Goal: Complete application form: Complete application form

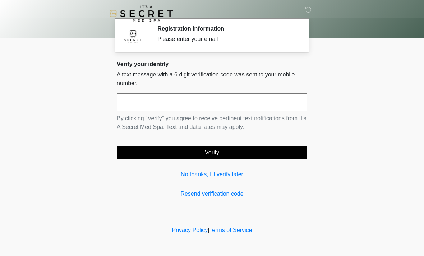
scroll to position [2, 0]
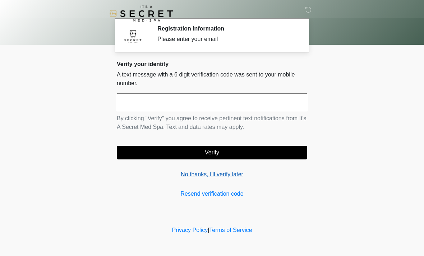
click at [233, 177] on link "No thanks, I'll verify later" at bounding box center [212, 174] width 191 height 9
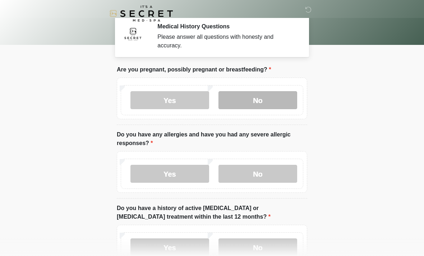
click at [268, 100] on label "No" at bounding box center [258, 100] width 79 height 18
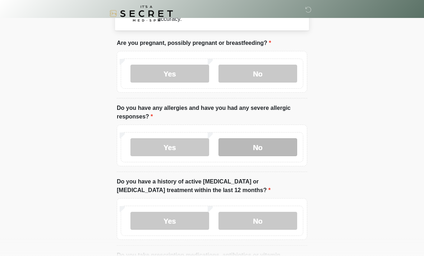
click at [268, 142] on label "No" at bounding box center [258, 147] width 79 height 18
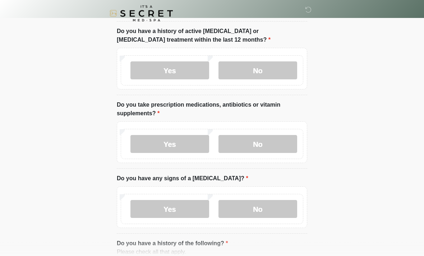
scroll to position [180, 0]
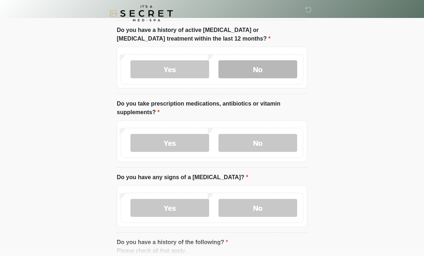
click at [283, 61] on label "No" at bounding box center [258, 70] width 79 height 18
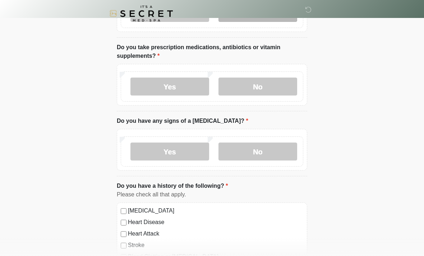
scroll to position [238, 0]
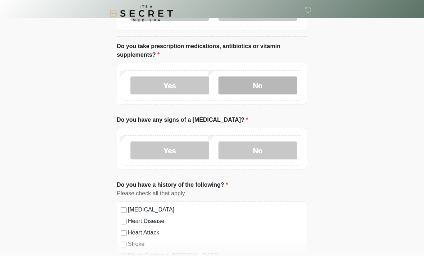
click at [277, 85] on label "No" at bounding box center [258, 86] width 79 height 18
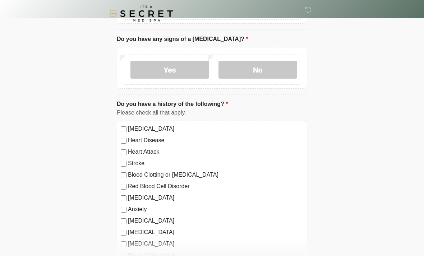
scroll to position [320, 0]
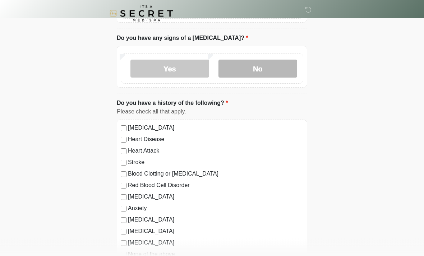
click at [280, 67] on label "No" at bounding box center [258, 69] width 79 height 18
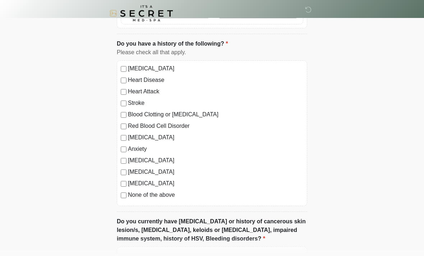
scroll to position [380, 0]
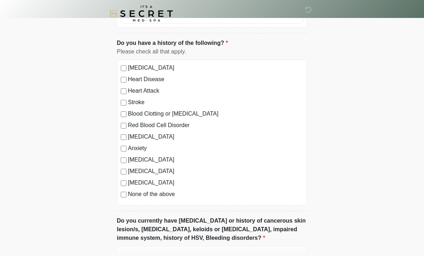
click at [156, 196] on label "None of the above" at bounding box center [215, 194] width 175 height 9
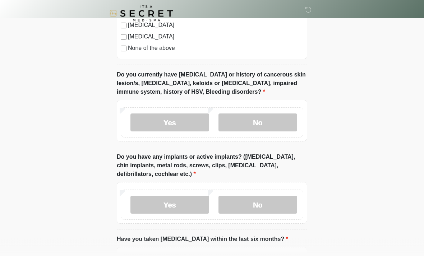
scroll to position [534, 0]
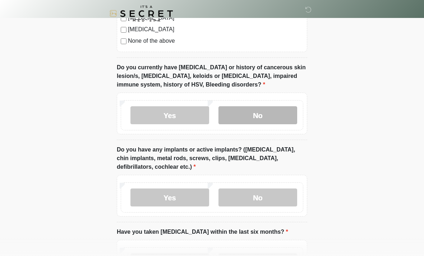
click at [283, 111] on label "No" at bounding box center [258, 115] width 79 height 18
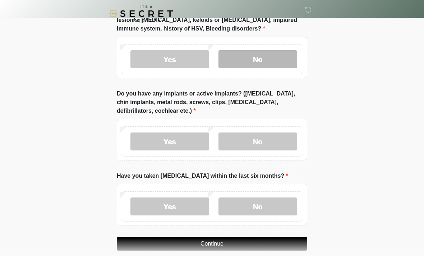
scroll to position [599, 0]
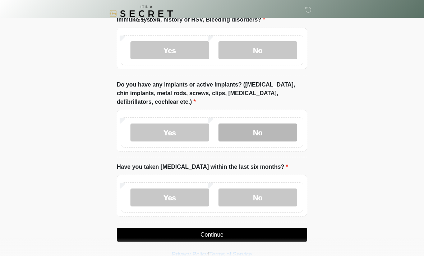
click at [279, 132] on label "No" at bounding box center [258, 133] width 79 height 18
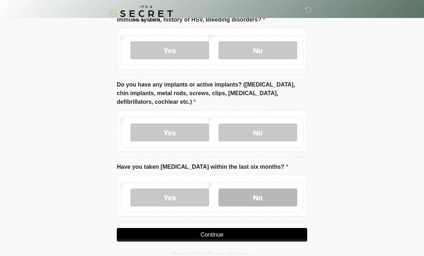
click at [271, 197] on label "No" at bounding box center [258, 198] width 79 height 18
click at [260, 235] on button "Continue" at bounding box center [212, 235] width 191 height 14
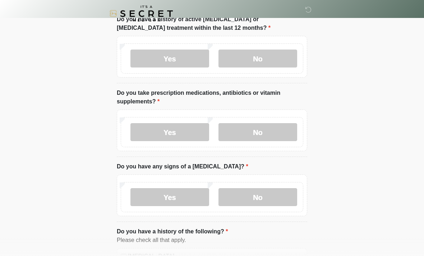
scroll to position [0, 0]
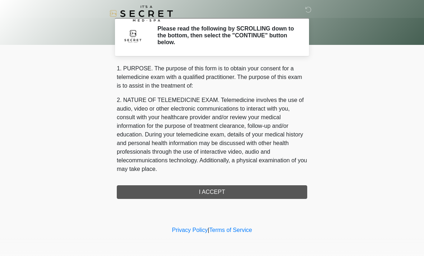
click at [266, 192] on div "1. PURPOSE. The purpose of this form is to obtain your consent for a telemedici…" at bounding box center [212, 131] width 191 height 135
click at [239, 191] on div "1. PURPOSE. The purpose of this form is to obtain your consent for a telemedici…" at bounding box center [212, 131] width 191 height 135
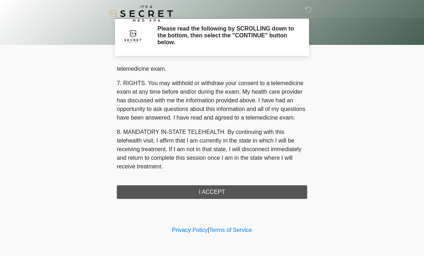
scroll to position [305, 0]
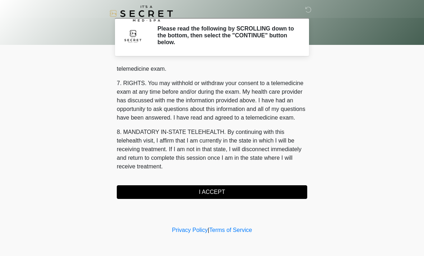
click at [231, 192] on button "I ACCEPT" at bounding box center [212, 193] width 191 height 14
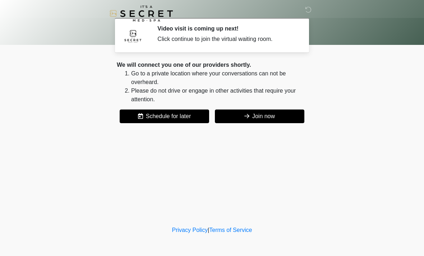
click at [282, 119] on button "Join now" at bounding box center [260, 117] width 90 height 14
